Goal: Task Accomplishment & Management: Use online tool/utility

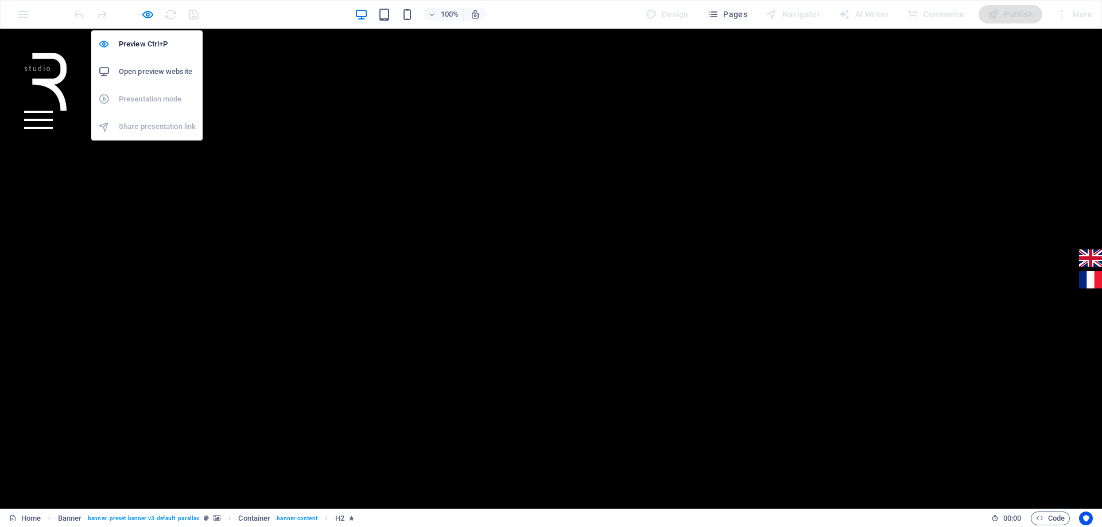
click at [149, 69] on h6 "Open preview website" at bounding box center [157, 72] width 77 height 14
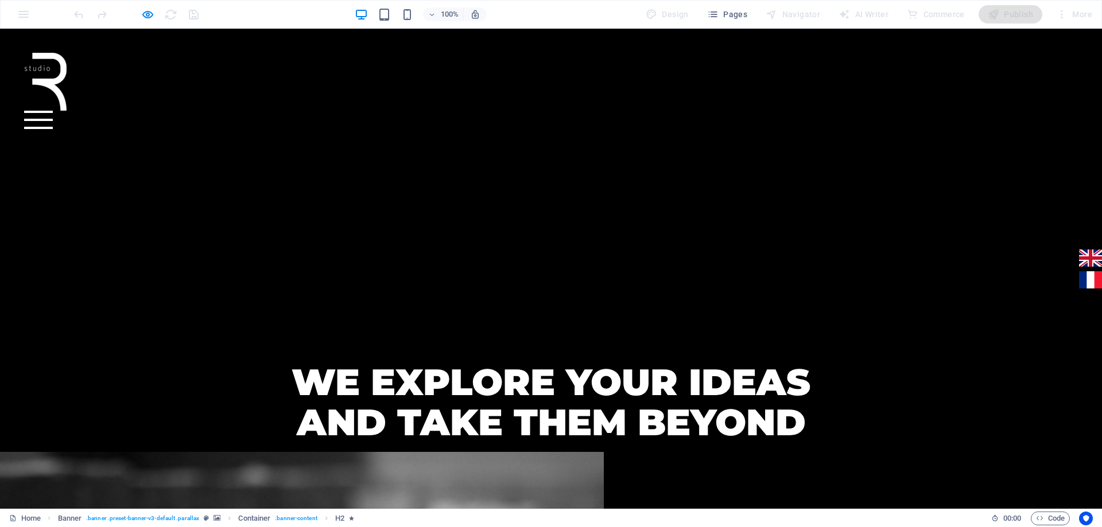
scroll to position [294, 0]
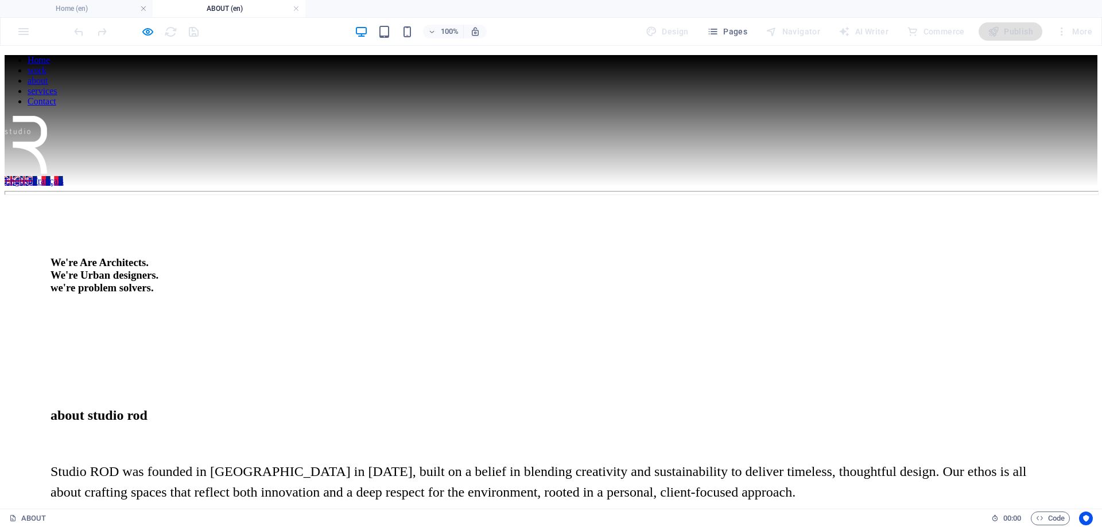
scroll to position [0, 0]
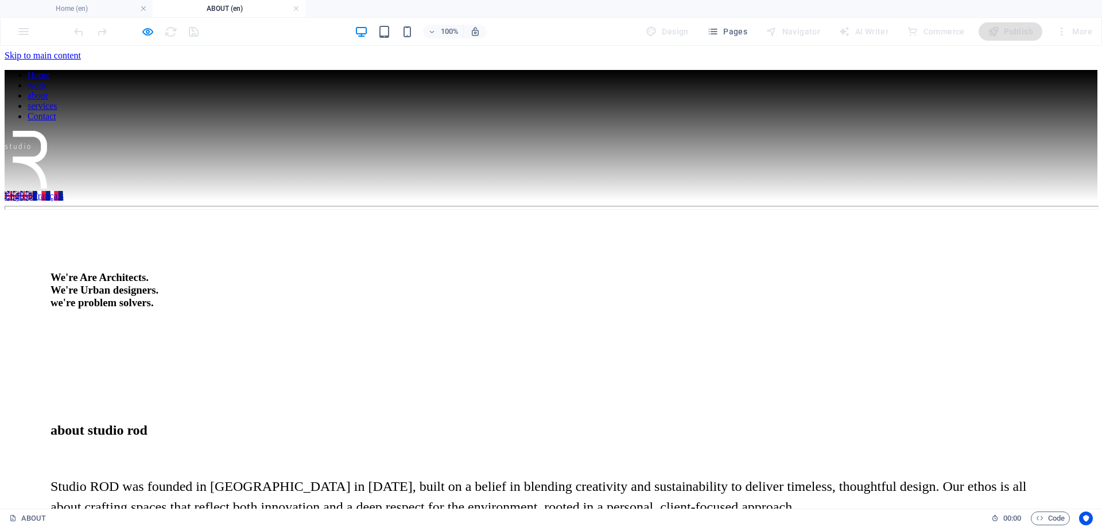
click at [43, 70] on div "Home work about services Contact English Français" at bounding box center [551, 135] width 1092 height 131
click at [46, 131] on figure at bounding box center [551, 161] width 1092 height 60
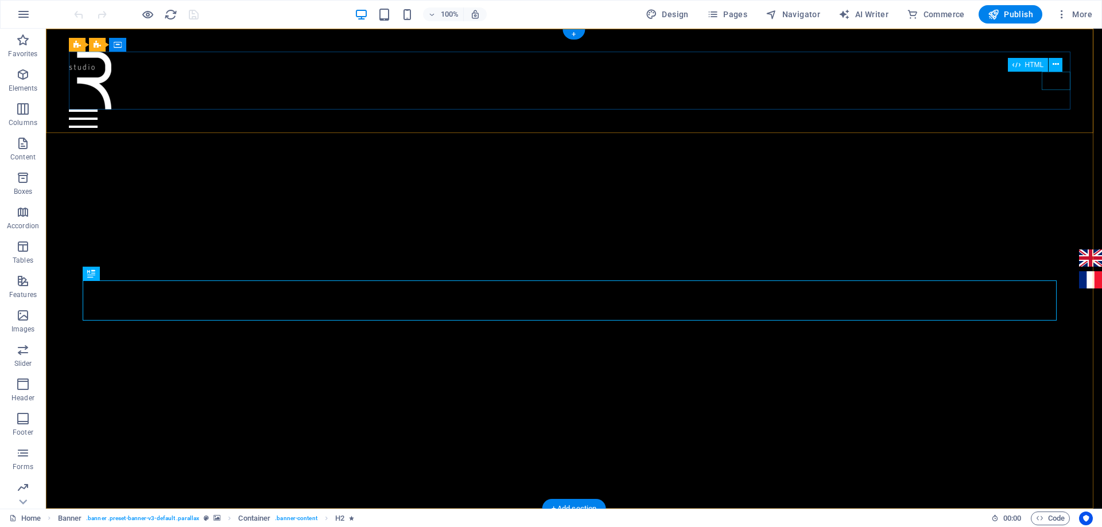
click at [1056, 110] on div at bounding box center [573, 119] width 1009 height 18
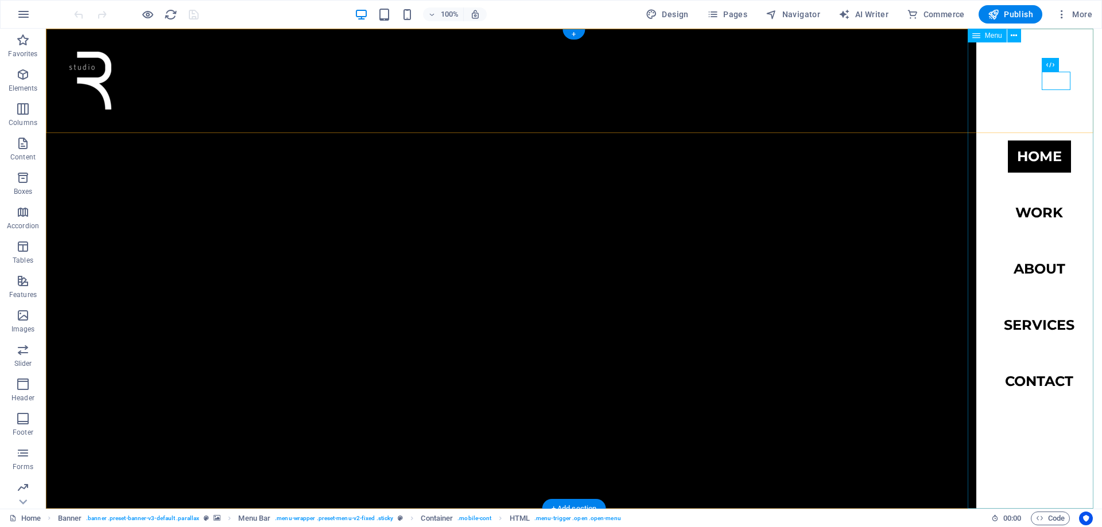
click at [1041, 326] on nav "Home work about services Contact" at bounding box center [1039, 269] width 126 height 480
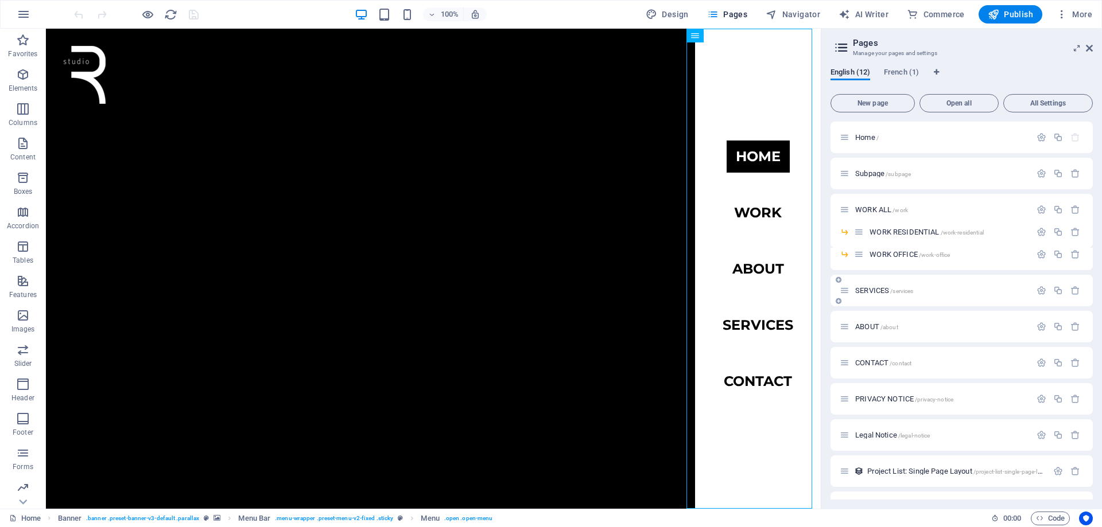
click at [881, 291] on span "SERVICES /services" at bounding box center [884, 290] width 58 height 9
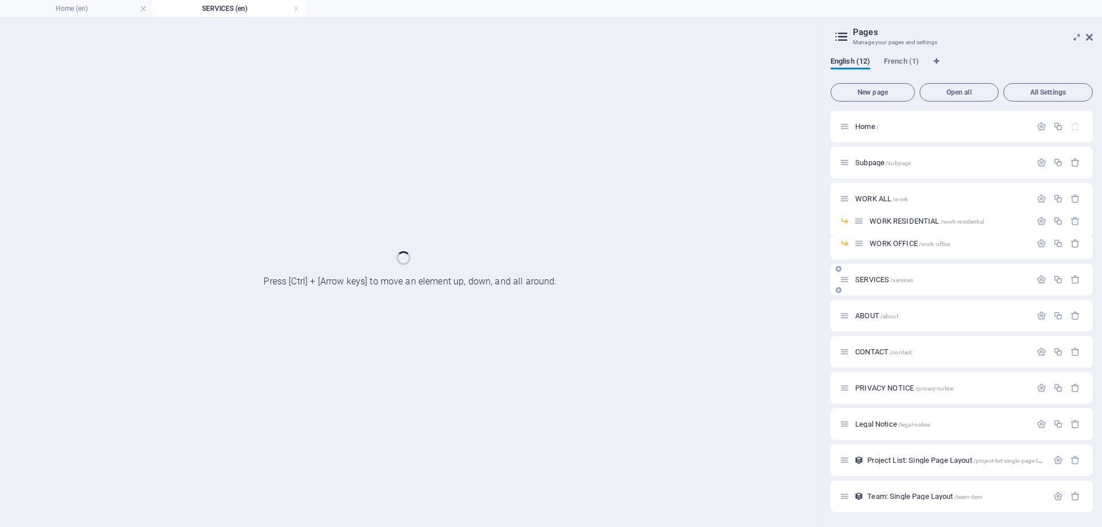
click at [881, 291] on div "SERVICES /services" at bounding box center [961, 280] width 262 height 32
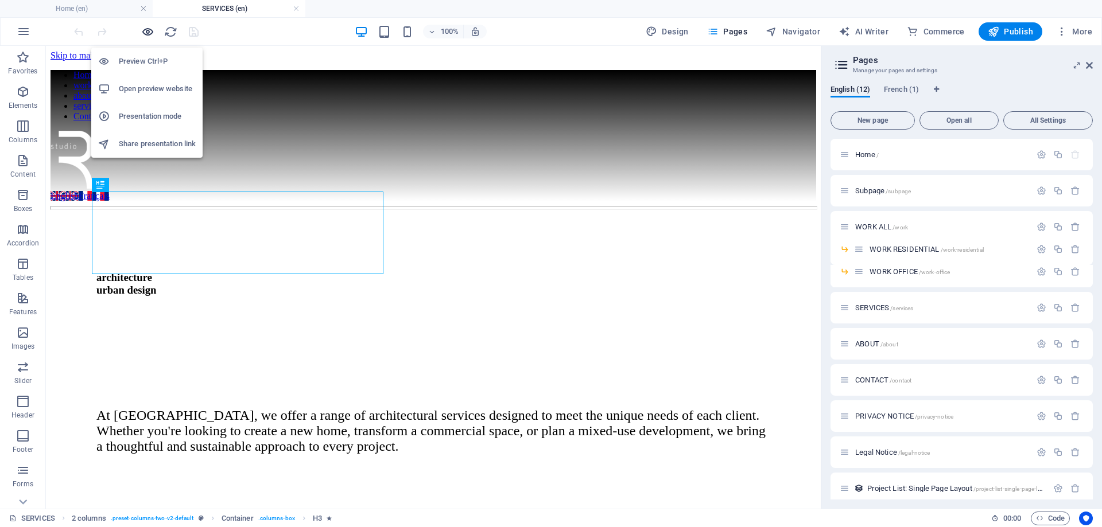
click at [146, 35] on icon "button" at bounding box center [147, 31] width 13 height 13
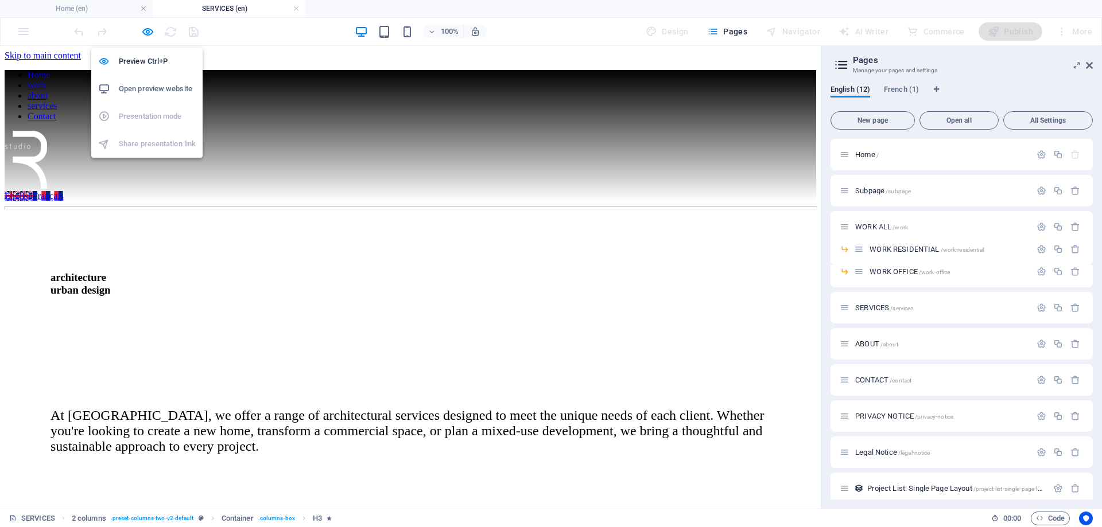
click at [157, 90] on h6 "Open preview website" at bounding box center [157, 89] width 77 height 14
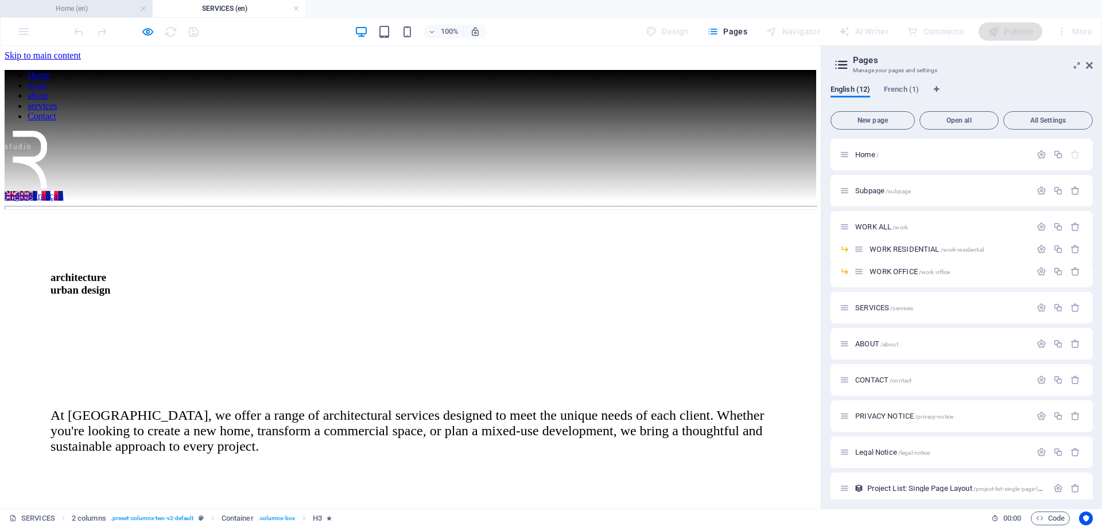
click at [116, 7] on h4 "Home (en)" at bounding box center [76, 8] width 153 height 13
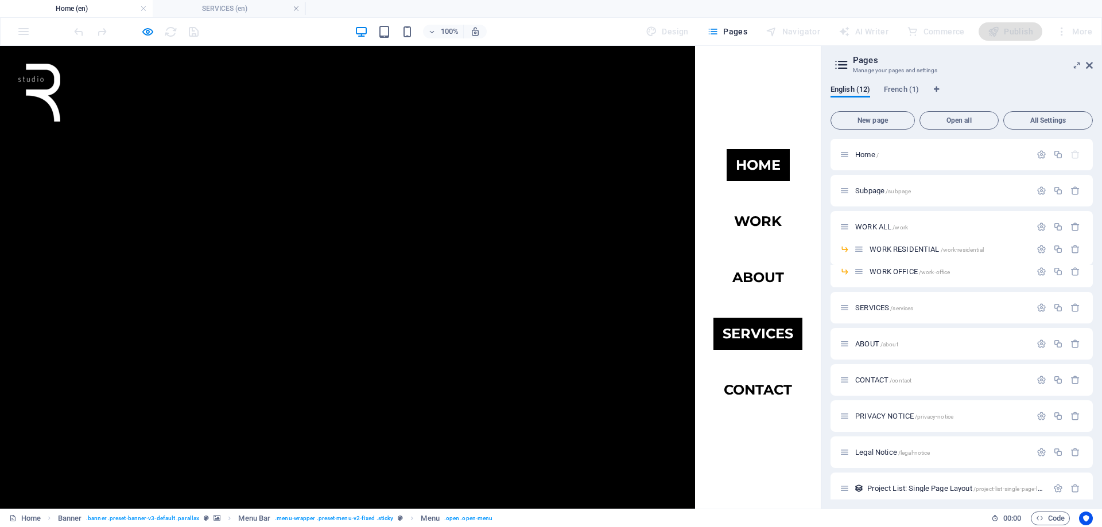
click at [756, 330] on link "services" at bounding box center [757, 334] width 89 height 32
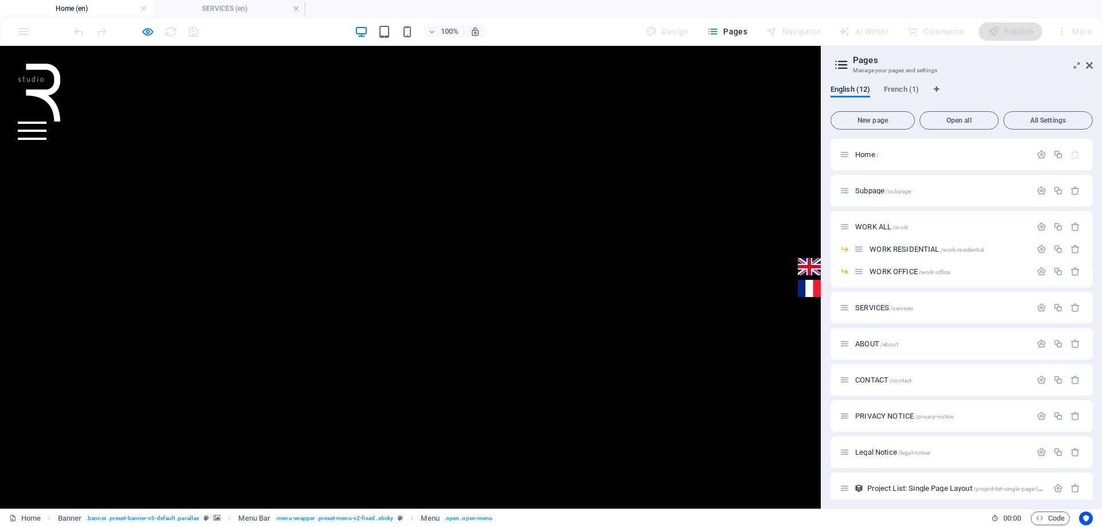
click at [46, 130] on div at bounding box center [32, 131] width 29 height 2
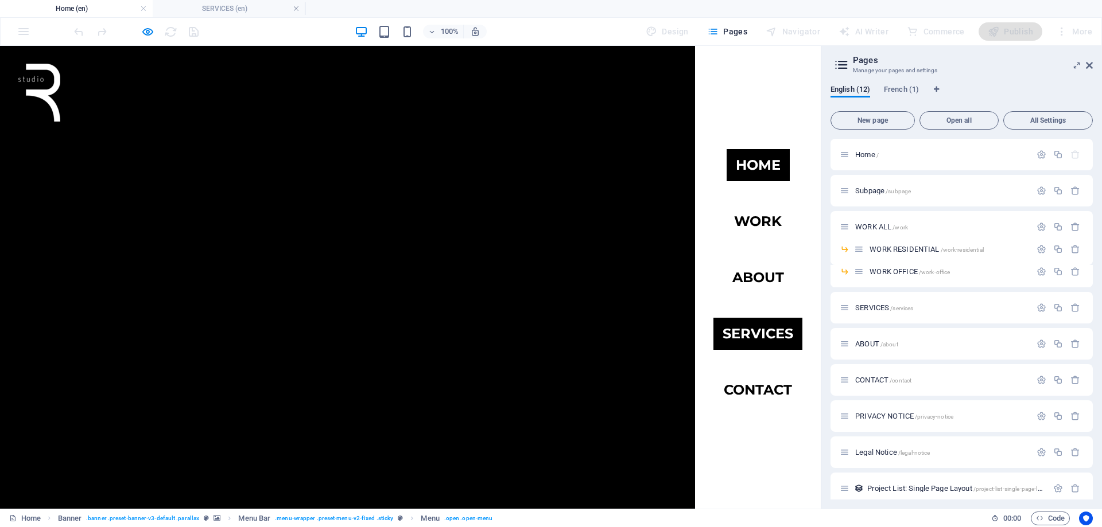
click at [751, 325] on link "services" at bounding box center [757, 334] width 89 height 32
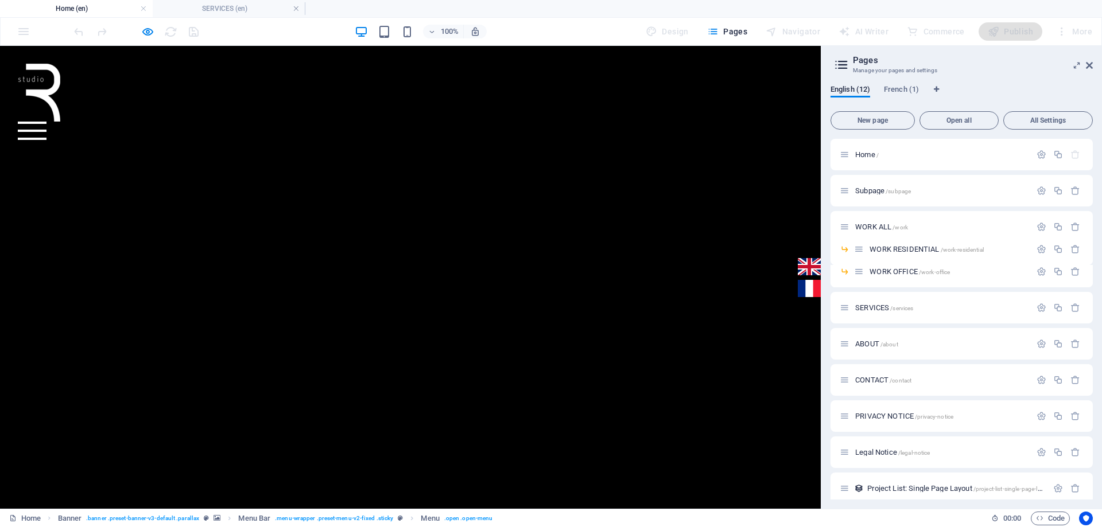
click at [46, 130] on div at bounding box center [32, 131] width 29 height 2
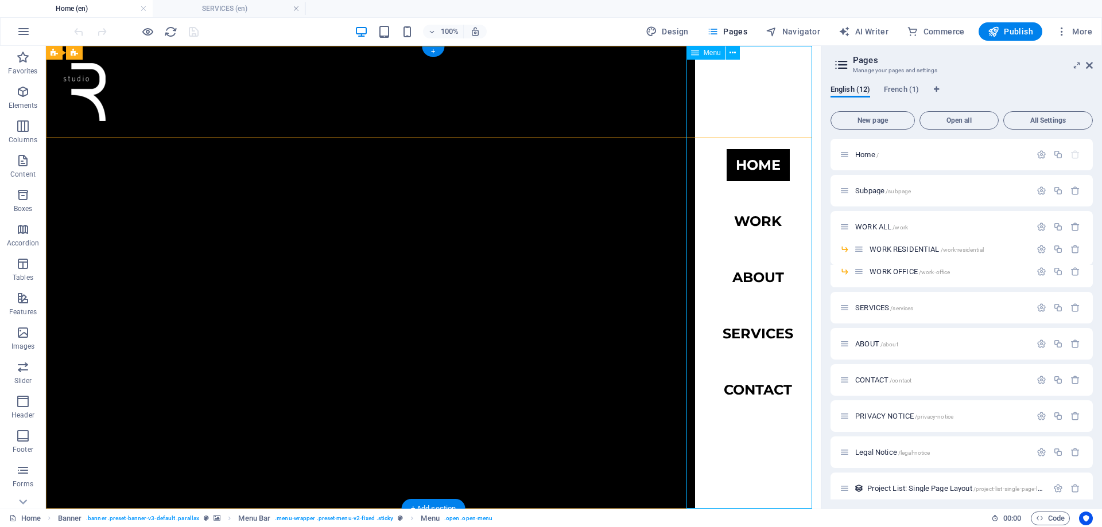
click at [748, 329] on nav "Home work about services Contact" at bounding box center [758, 277] width 126 height 463
select select
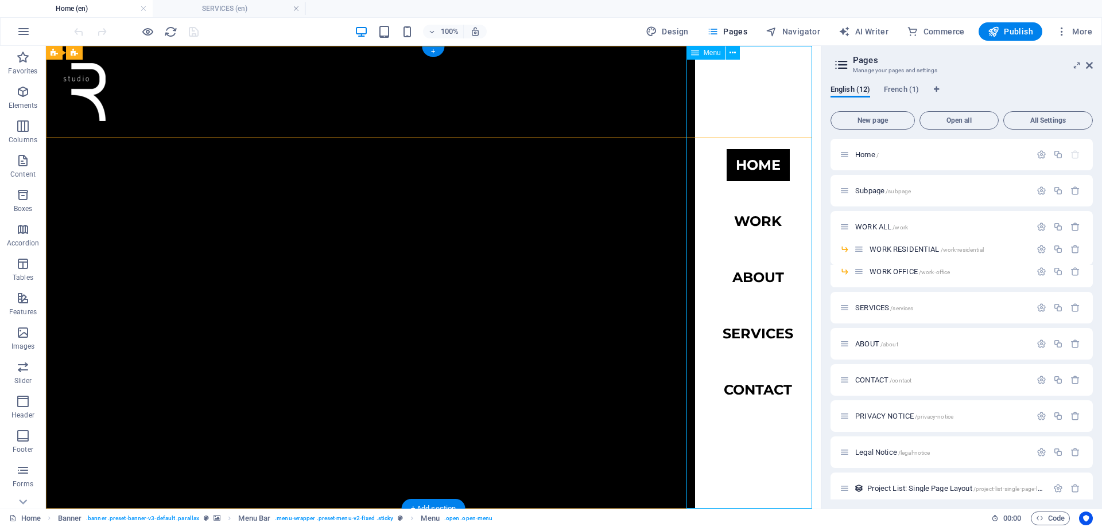
select select
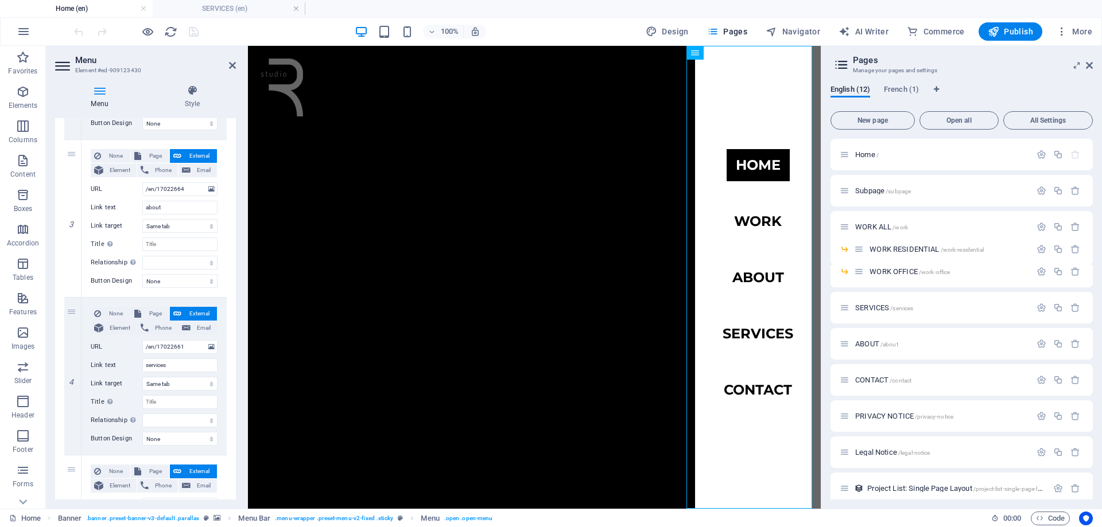
scroll to position [433, 0]
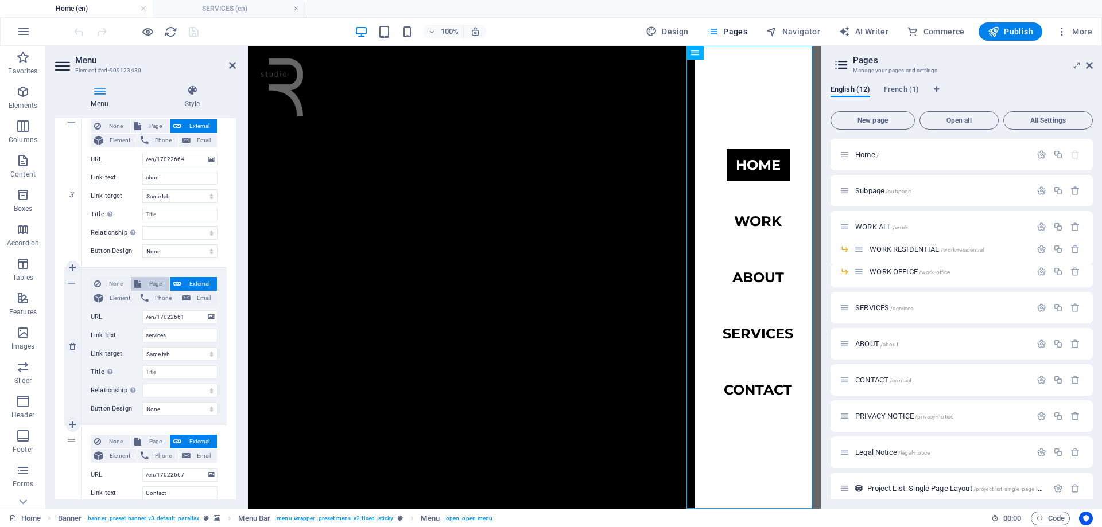
click at [159, 282] on span "Page" at bounding box center [155, 284] width 21 height 14
select select
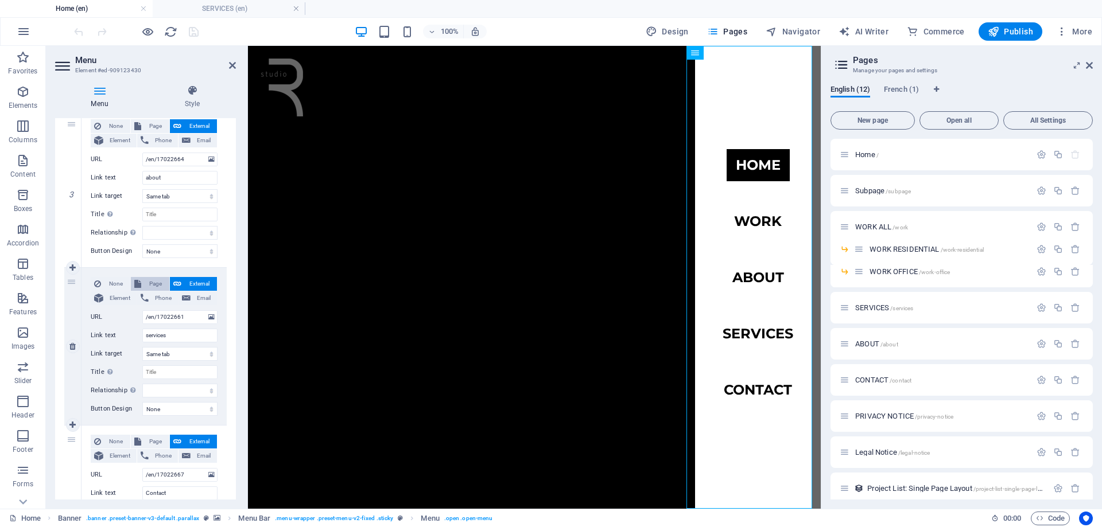
select select
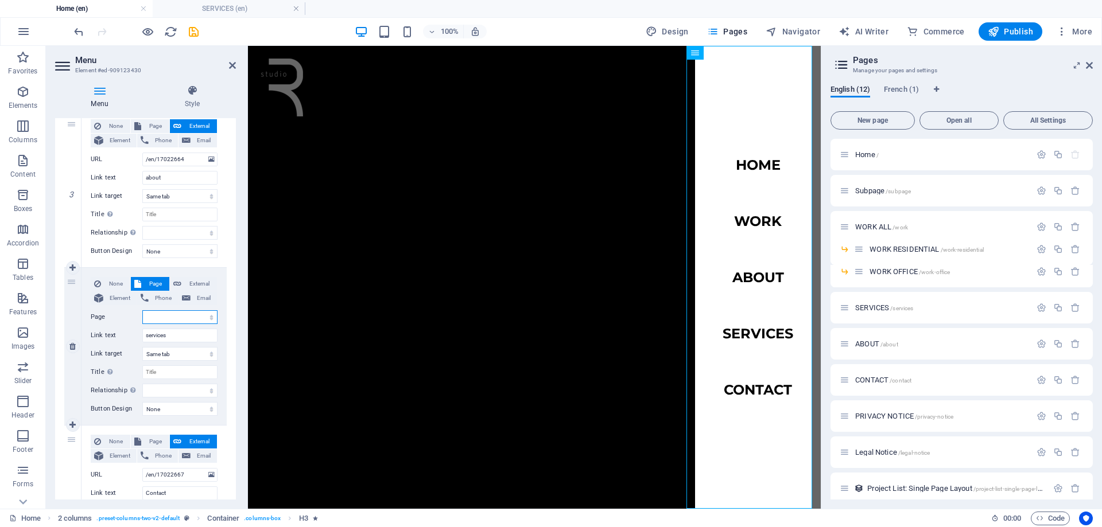
click at [188, 316] on select "Home Subpage WORK ALL -- WORK RESIDENTIAL -- WORK OFFICE SERVICES ABOUT CONTACT…" at bounding box center [179, 317] width 75 height 14
select select "5"
click at [142, 310] on select "Home Subpage WORK ALL -- WORK RESIDENTIAL -- WORK OFFICE SERVICES ABOUT CONTACT…" at bounding box center [179, 317] width 75 height 14
select select
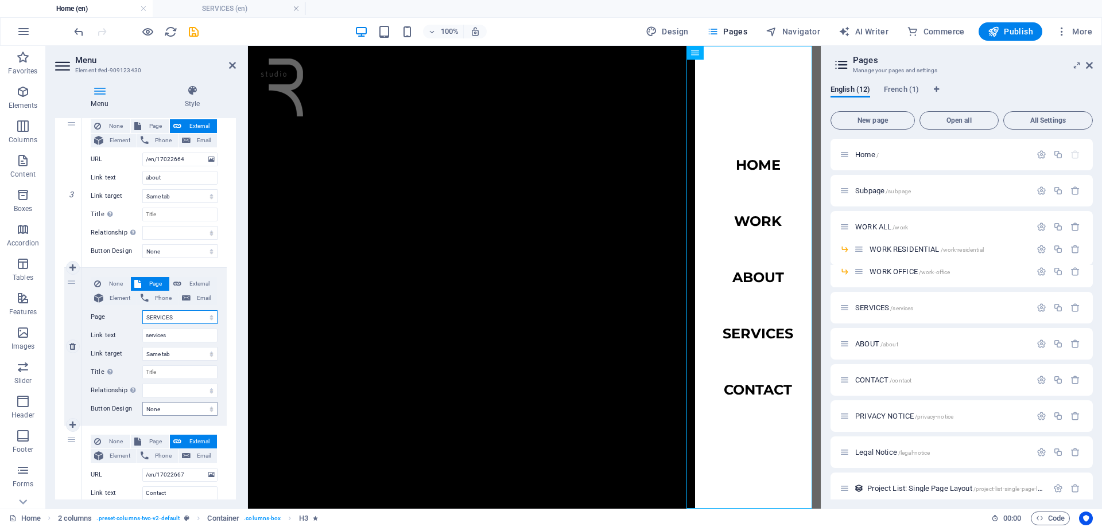
select select
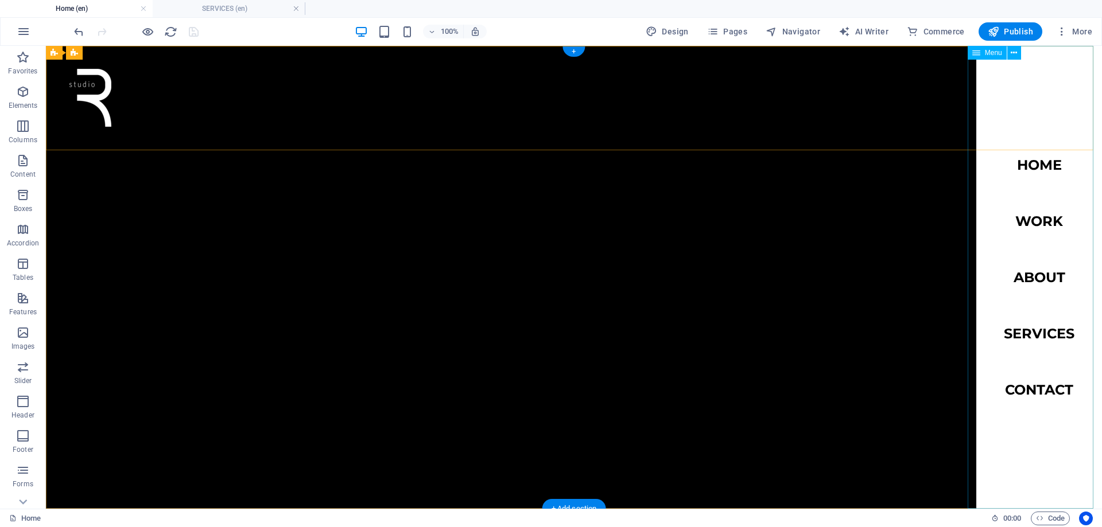
click at [1028, 333] on nav "Home work about services Contact" at bounding box center [1039, 277] width 126 height 463
select select
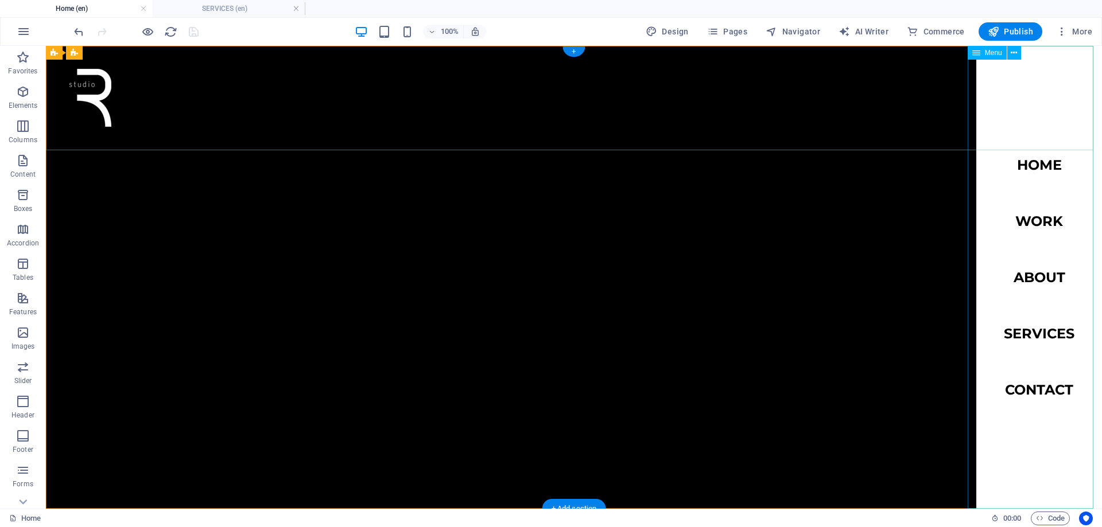
select select "5"
select select
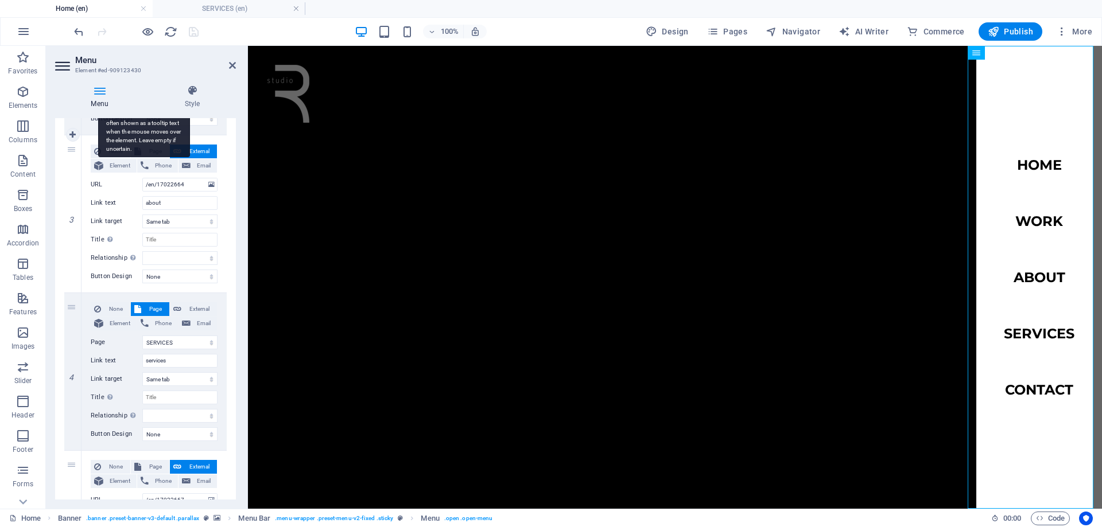
scroll to position [419, 0]
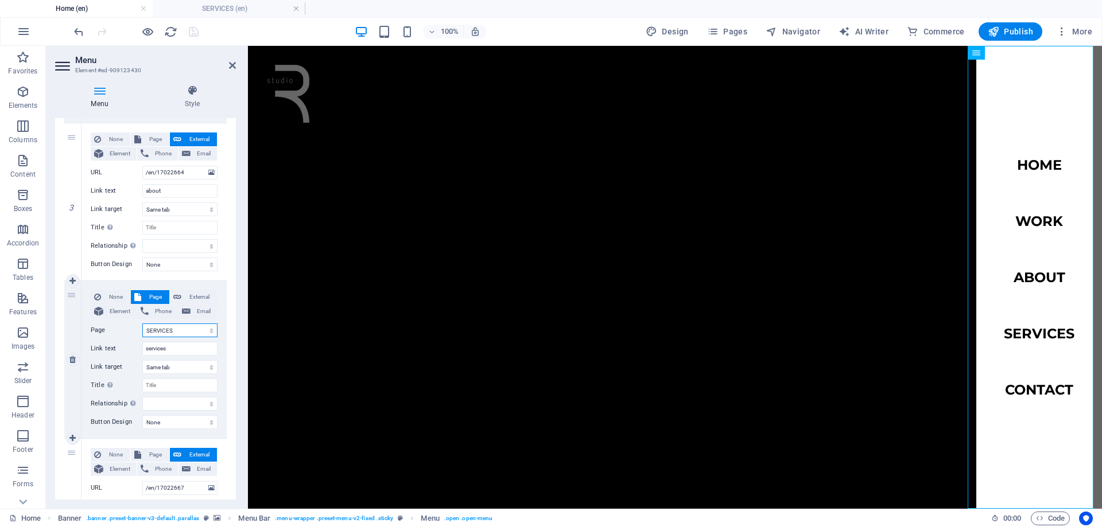
click at [204, 336] on select "Home Subpage WORK ALL -- WORK RESIDENTIAL -- WORK OFFICE SERVICES ABOUT CONTACT…" at bounding box center [179, 331] width 75 height 14
click at [142, 324] on select "Home Subpage WORK ALL -- WORK RESIDENTIAL -- WORK OFFICE SERVICES ABOUT CONTACT…" at bounding box center [179, 331] width 75 height 14
click at [226, 11] on h4 "SERVICES (en)" at bounding box center [229, 8] width 153 height 13
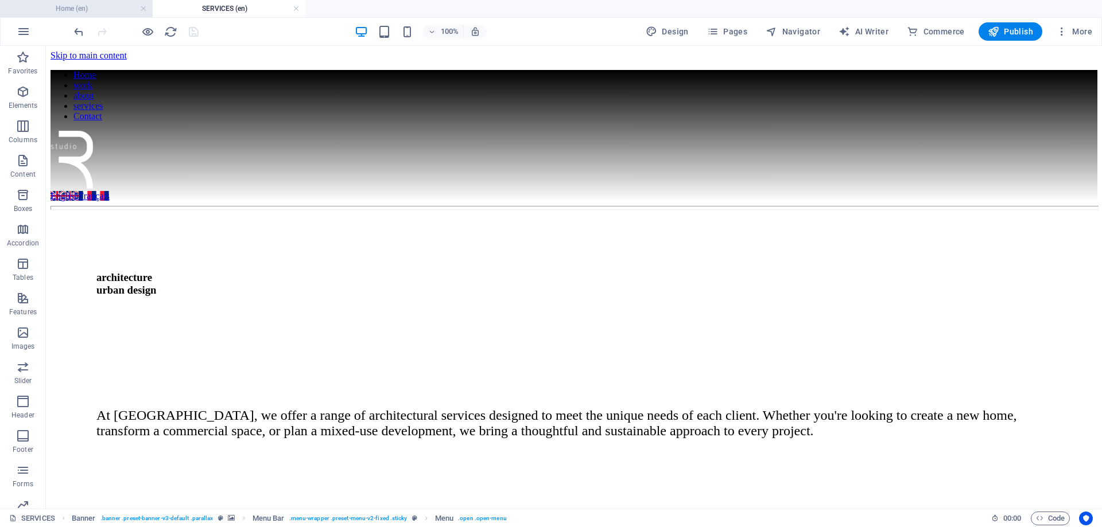
click at [112, 7] on h4 "Home (en)" at bounding box center [76, 8] width 153 height 13
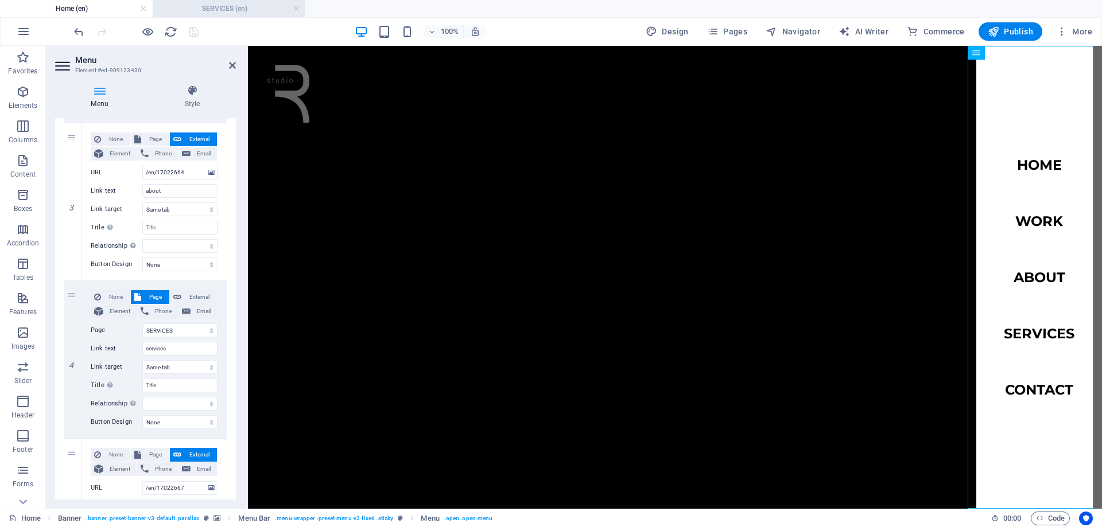
click at [229, 11] on h4 "SERVICES (en)" at bounding box center [229, 8] width 153 height 13
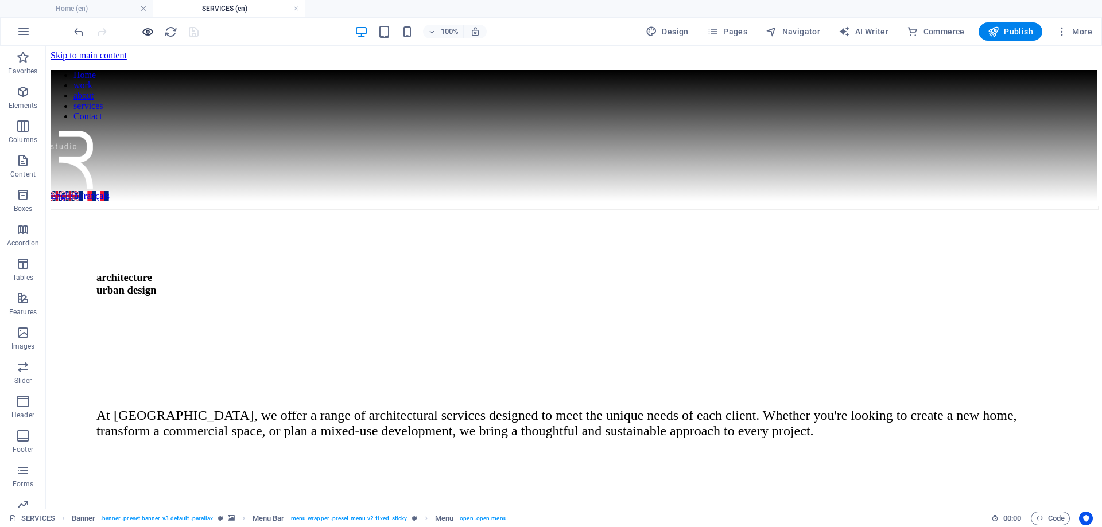
drag, startPoint x: 232, startPoint y: 7, endPoint x: 149, endPoint y: 30, distance: 86.3
click at [149, 30] on icon "button" at bounding box center [147, 31] width 13 height 13
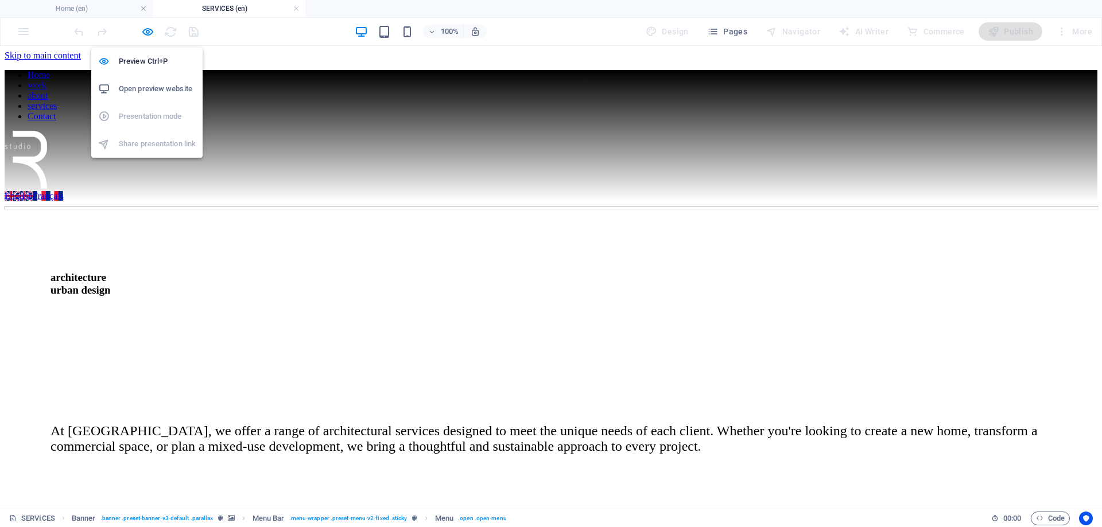
click at [155, 91] on h6 "Open preview website" at bounding box center [157, 89] width 77 height 14
